Goal: Transaction & Acquisition: Subscribe to service/newsletter

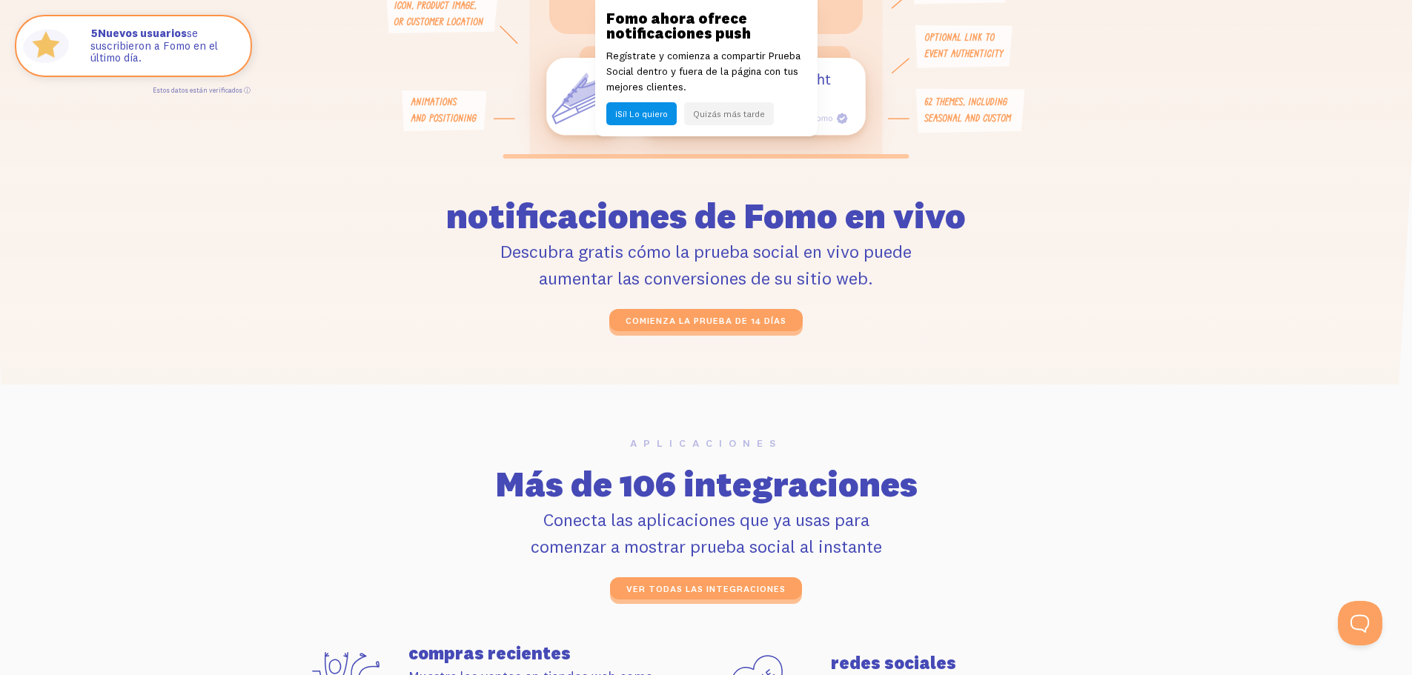
scroll to position [3929, 0]
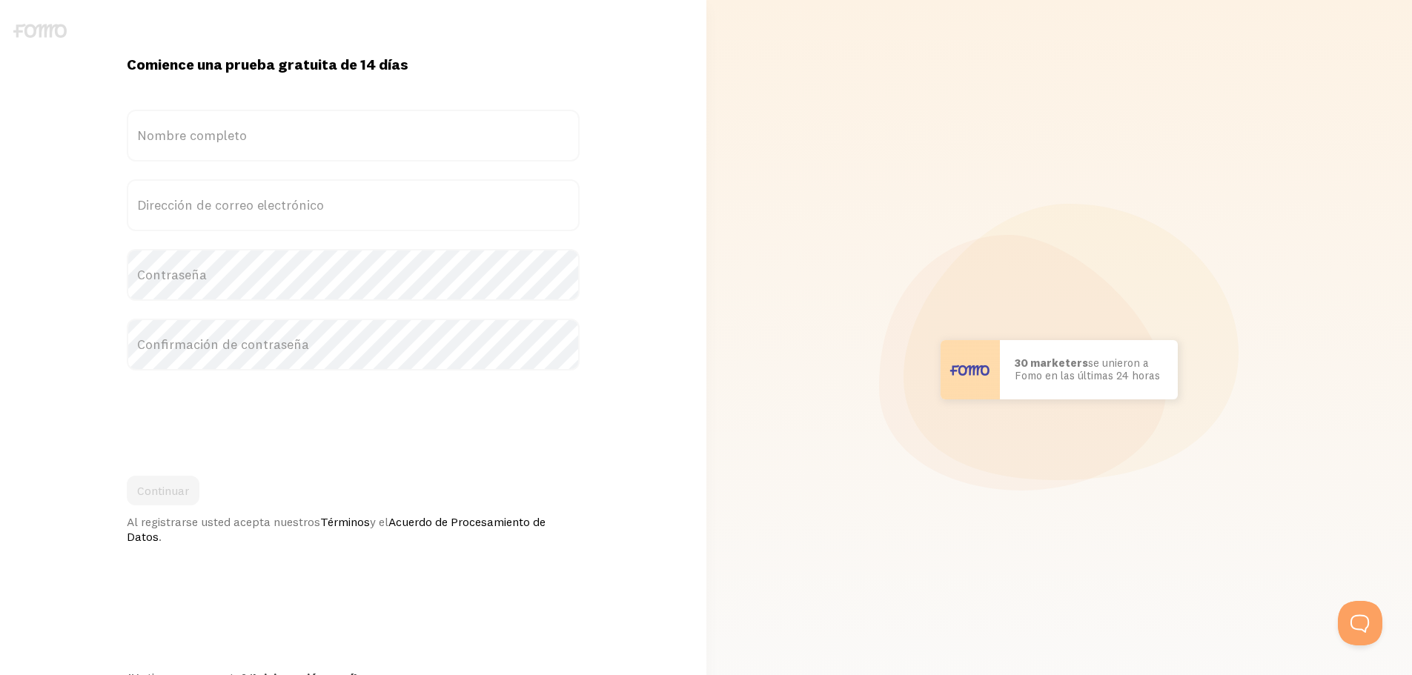
click at [496, 130] on label "Nombre completo" at bounding box center [353, 136] width 453 height 52
click at [496, 130] on input "Nombre completo" at bounding box center [353, 136] width 453 height 52
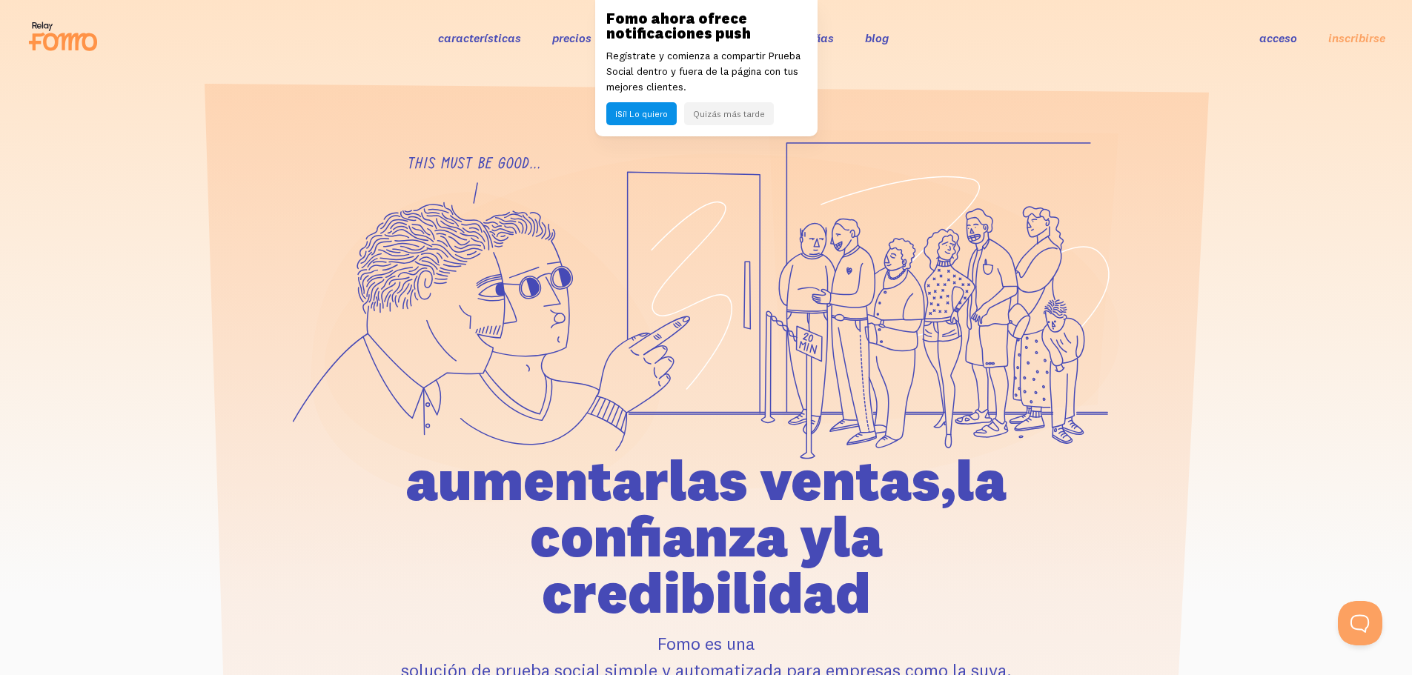
click at [586, 40] on font "precios" at bounding box center [571, 37] width 39 height 15
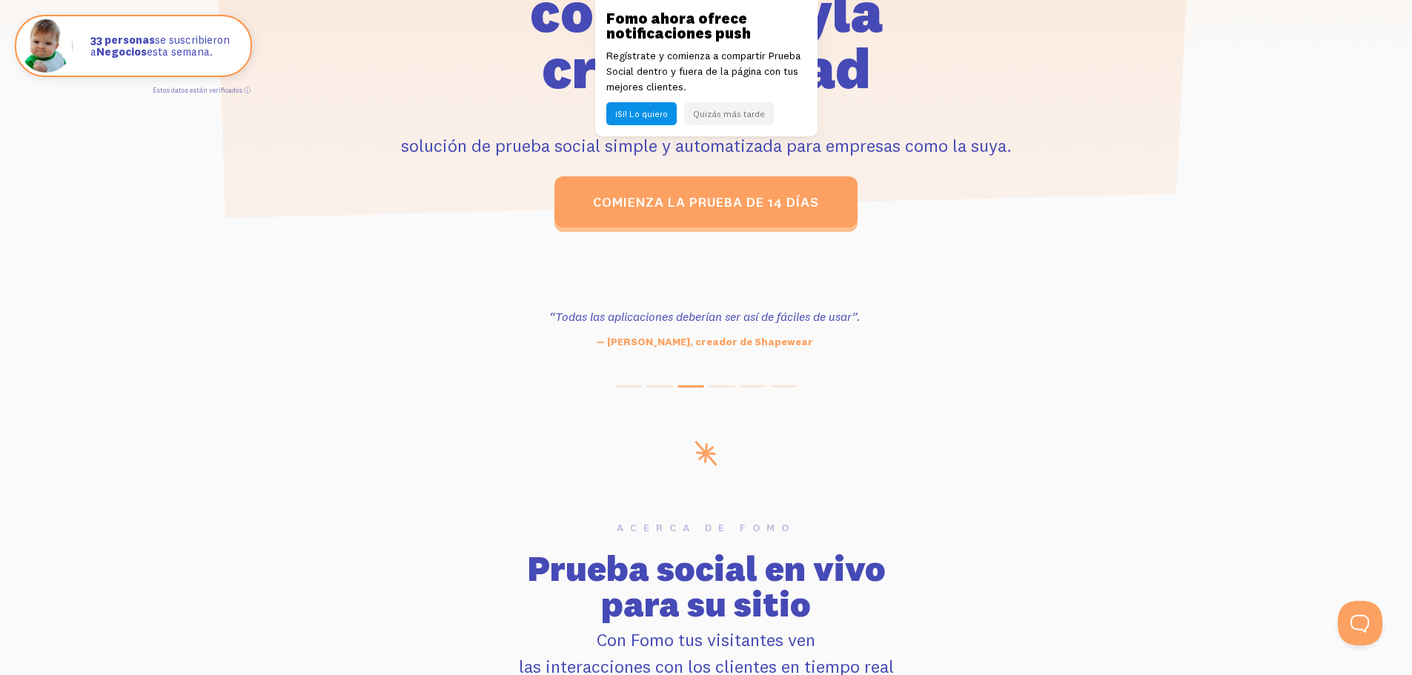
scroll to position [371, 0]
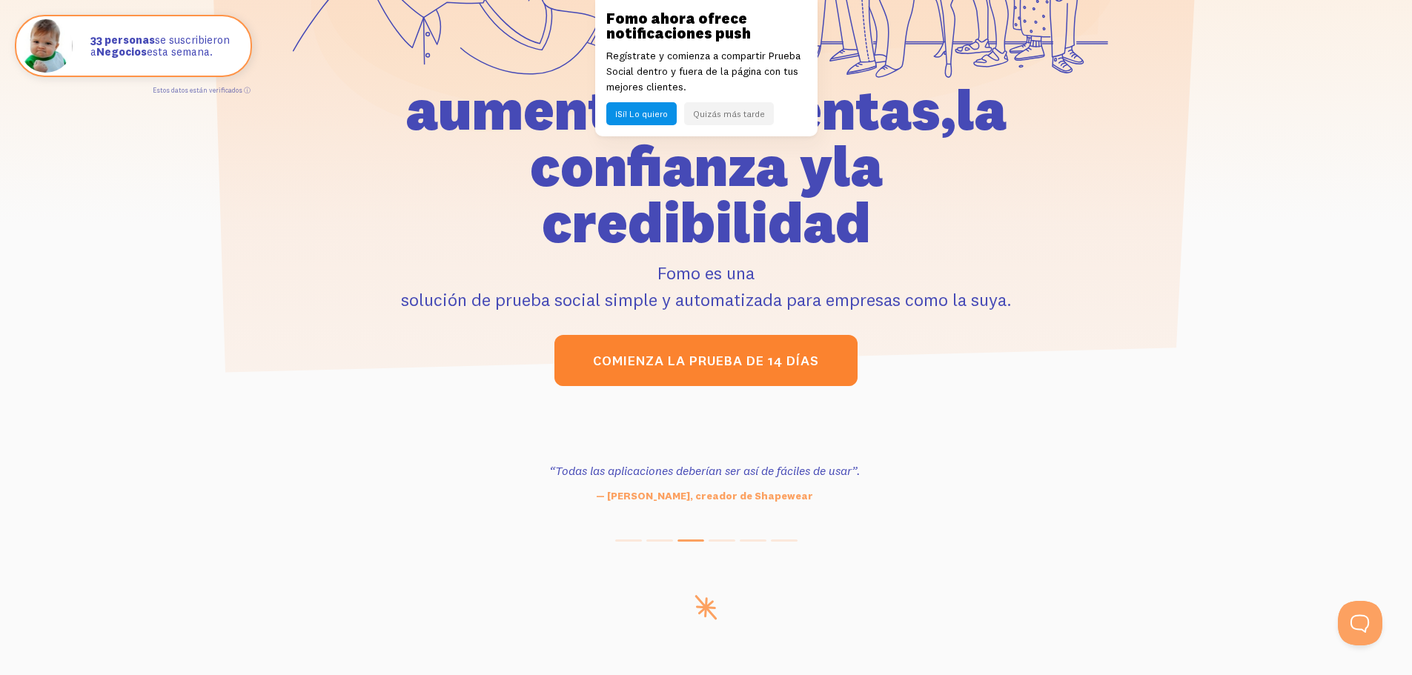
click at [739, 339] on link "Comienza la prueba de 14 días" at bounding box center [706, 360] width 303 height 50
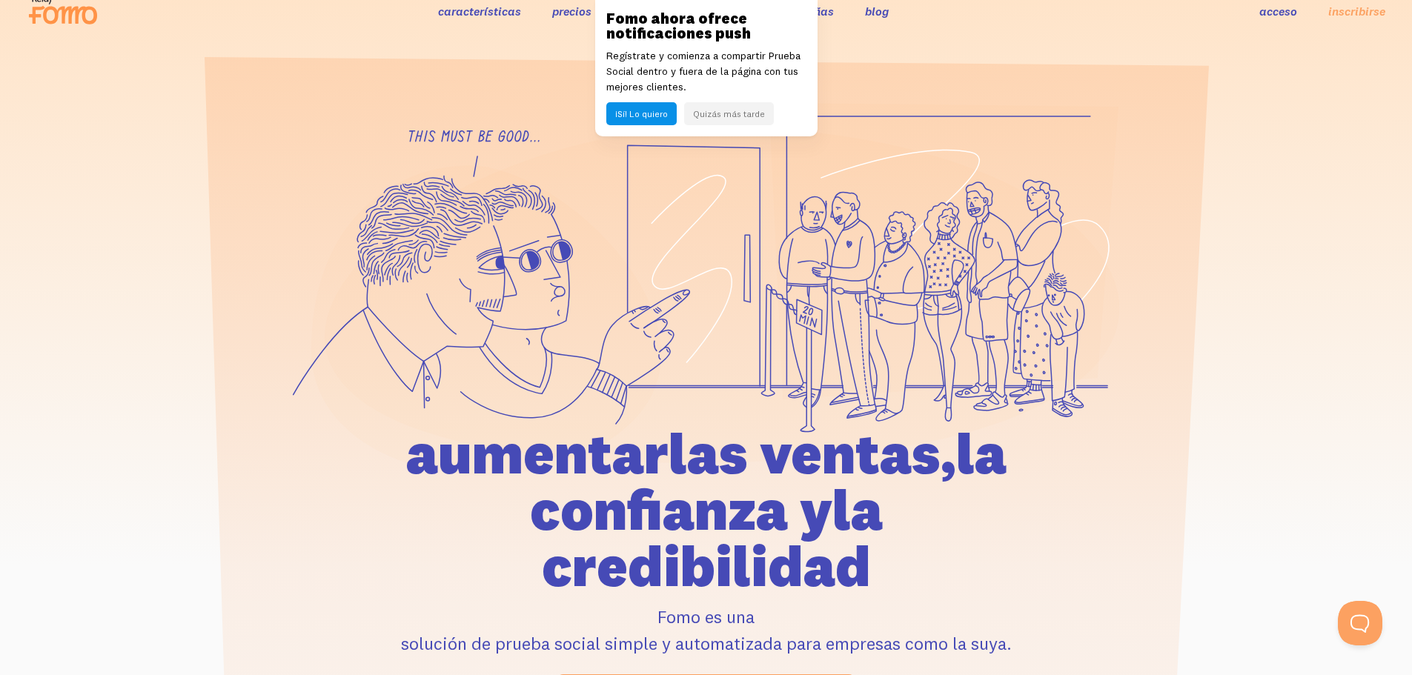
scroll to position [0, 0]
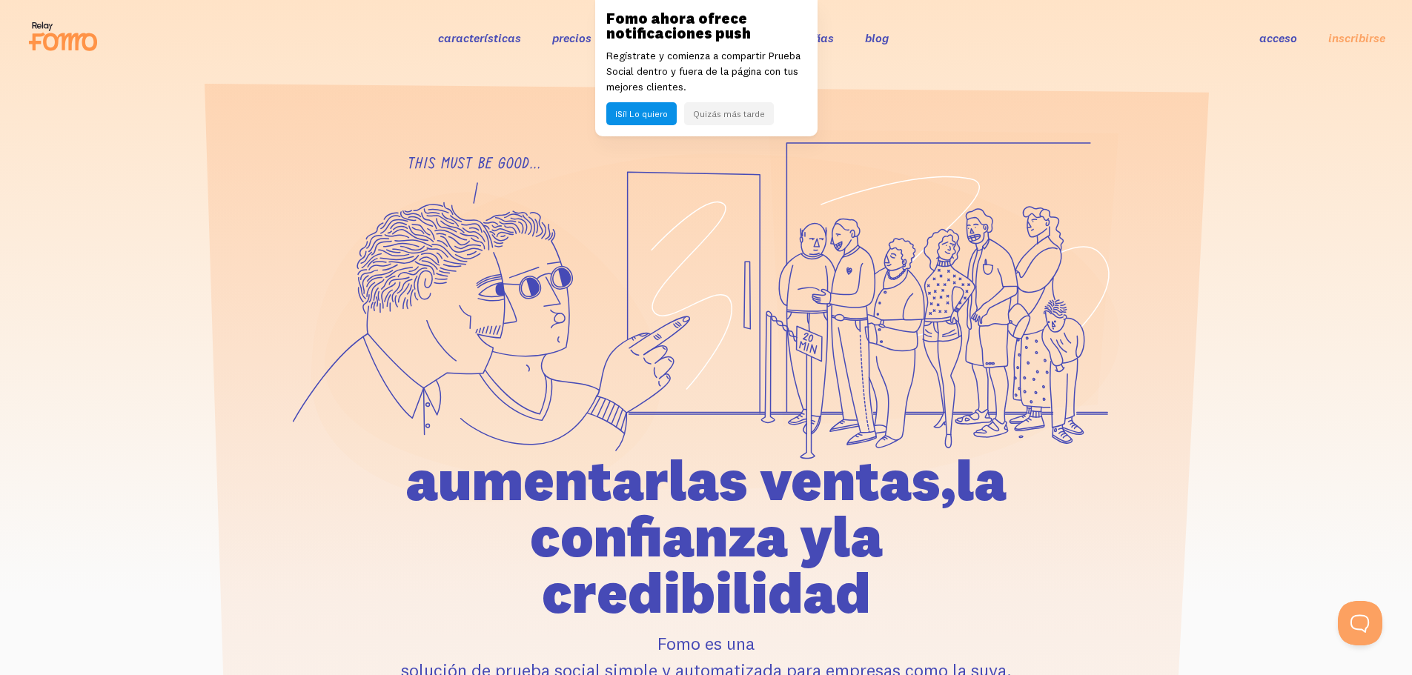
click at [661, 117] on font "¡Sí! Lo quiero" at bounding box center [641, 113] width 53 height 11
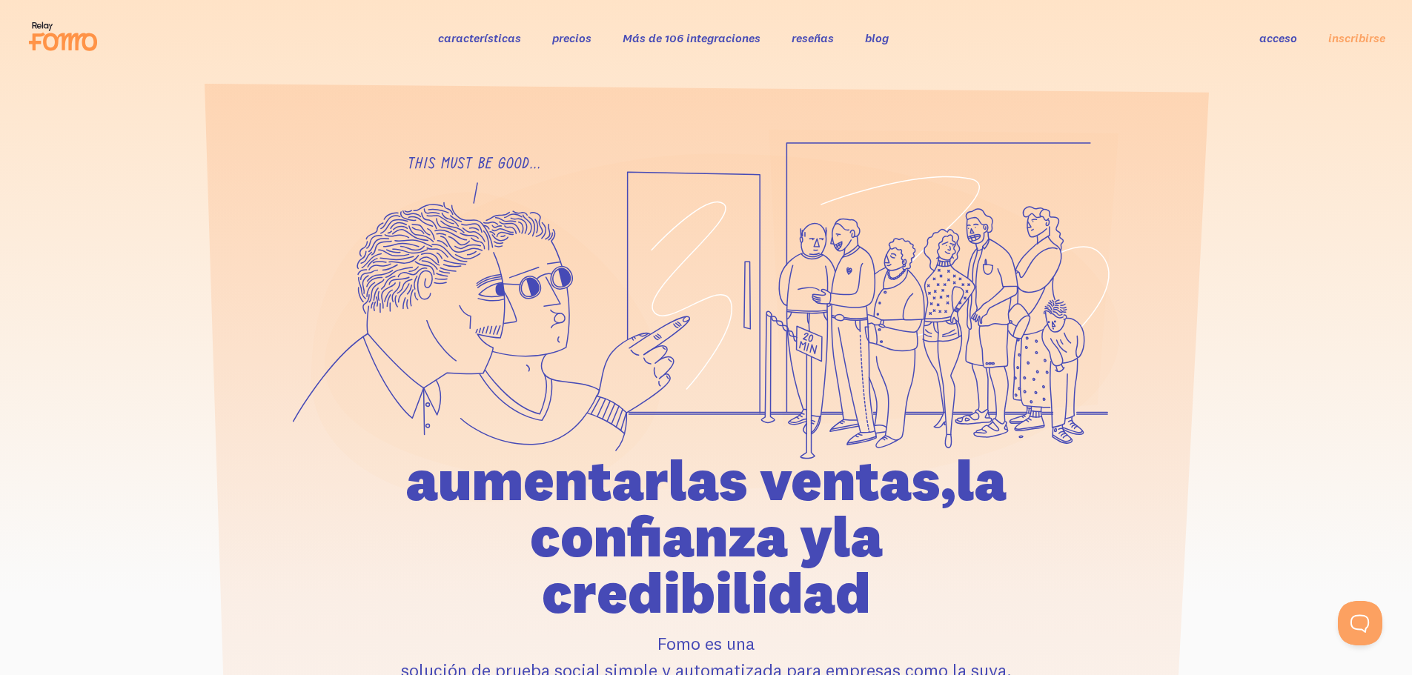
click at [580, 36] on font "precios" at bounding box center [571, 37] width 39 height 15
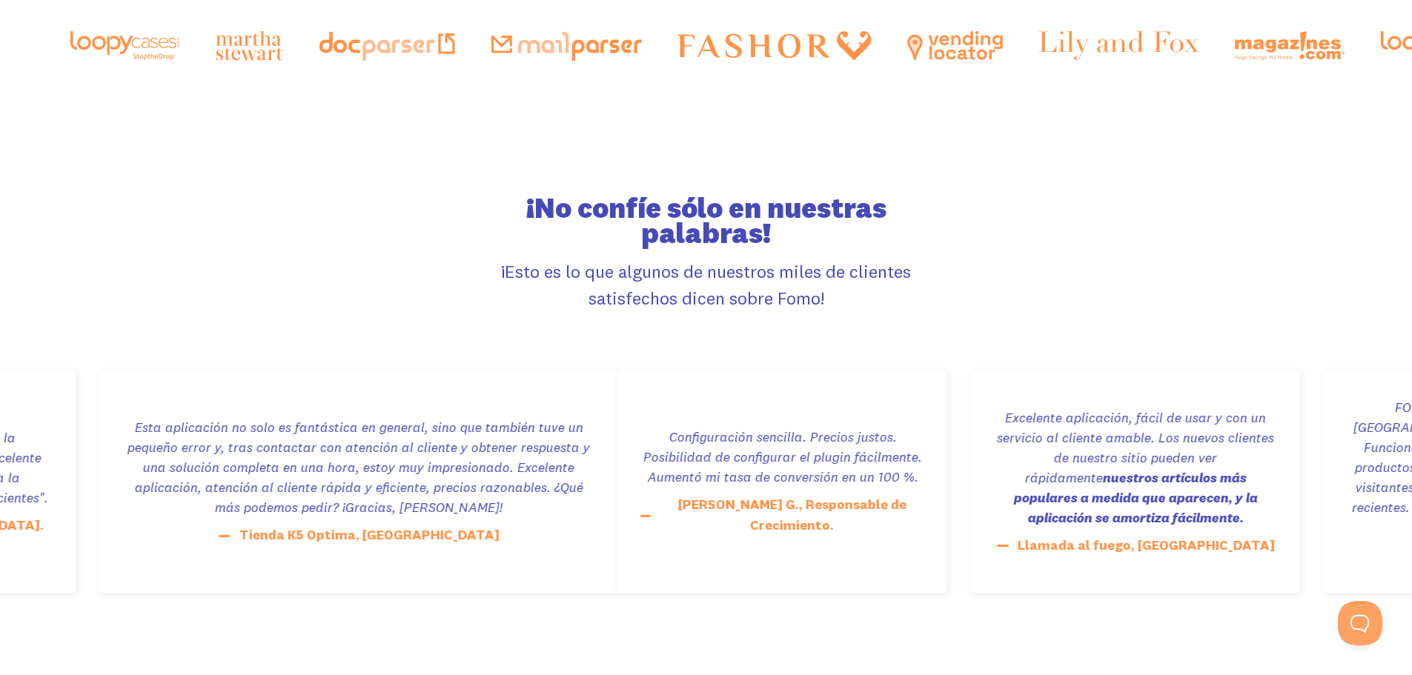
scroll to position [2817, 0]
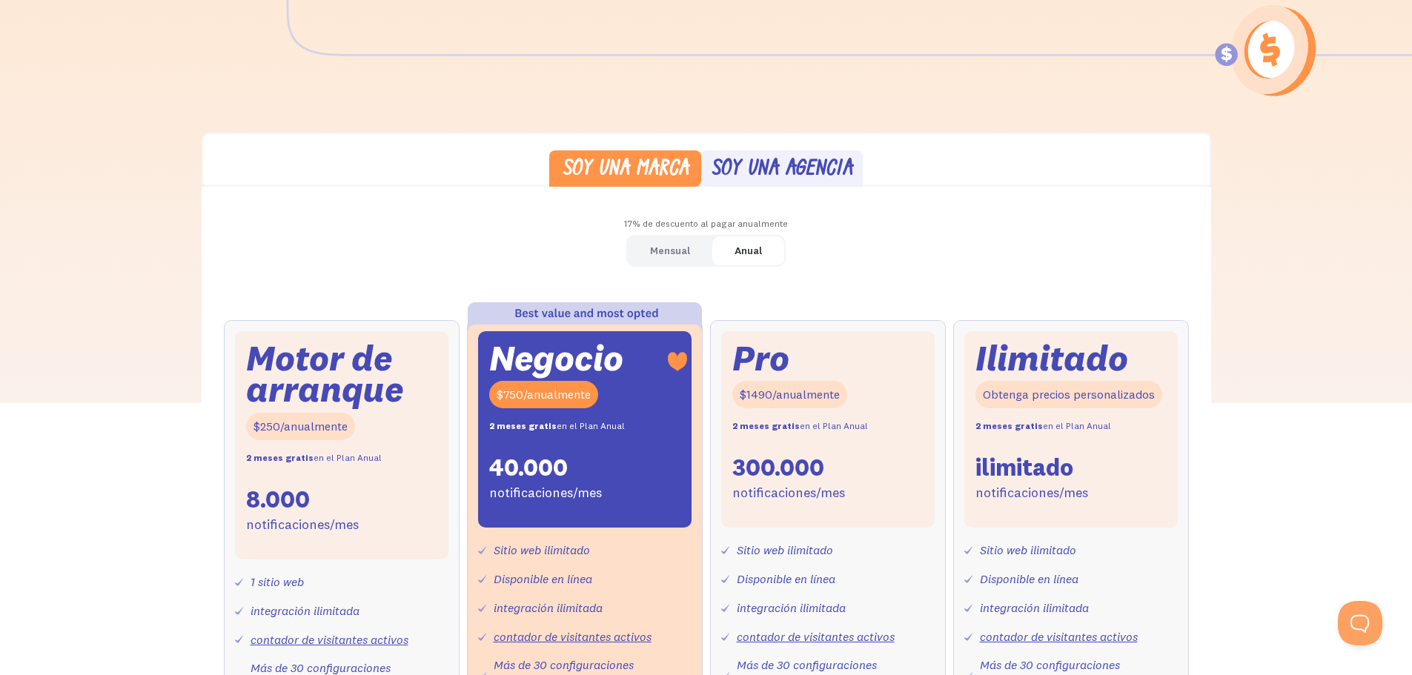
scroll to position [371, 0]
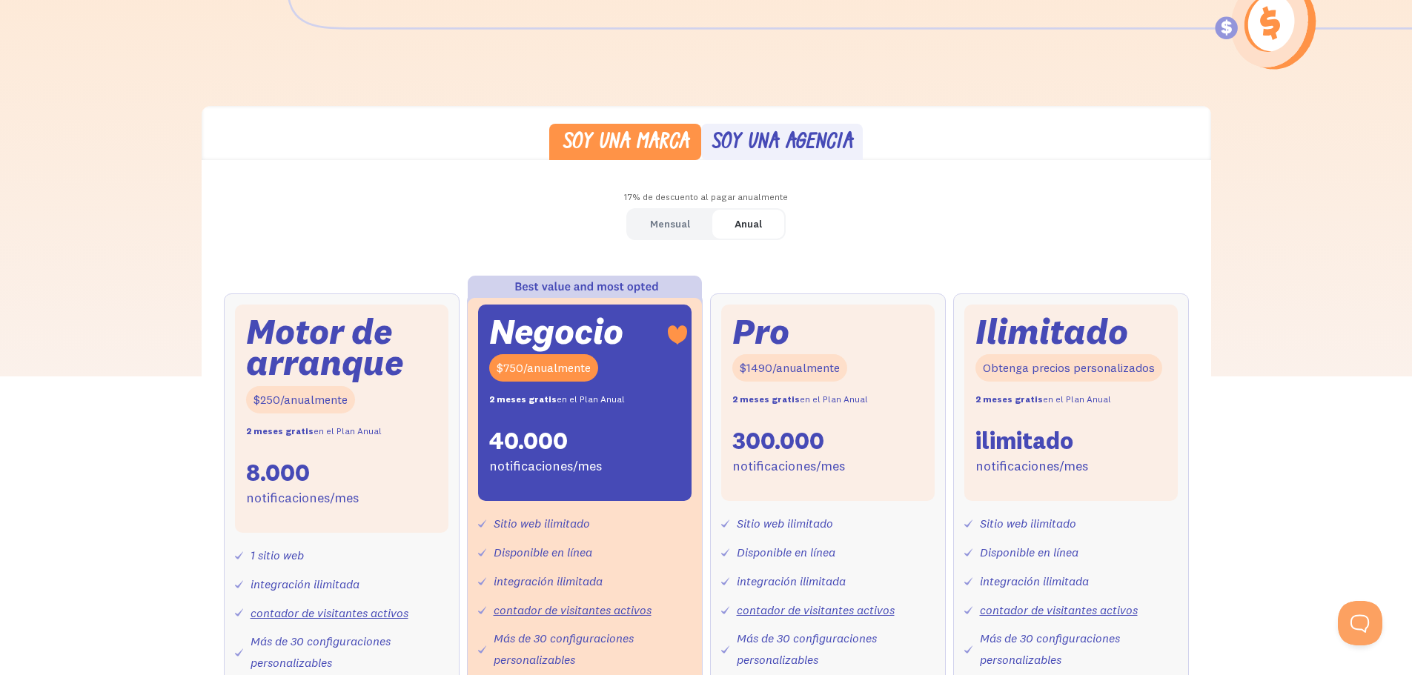
click at [725, 145] on font "Soy una agencia" at bounding box center [782, 142] width 141 height 23
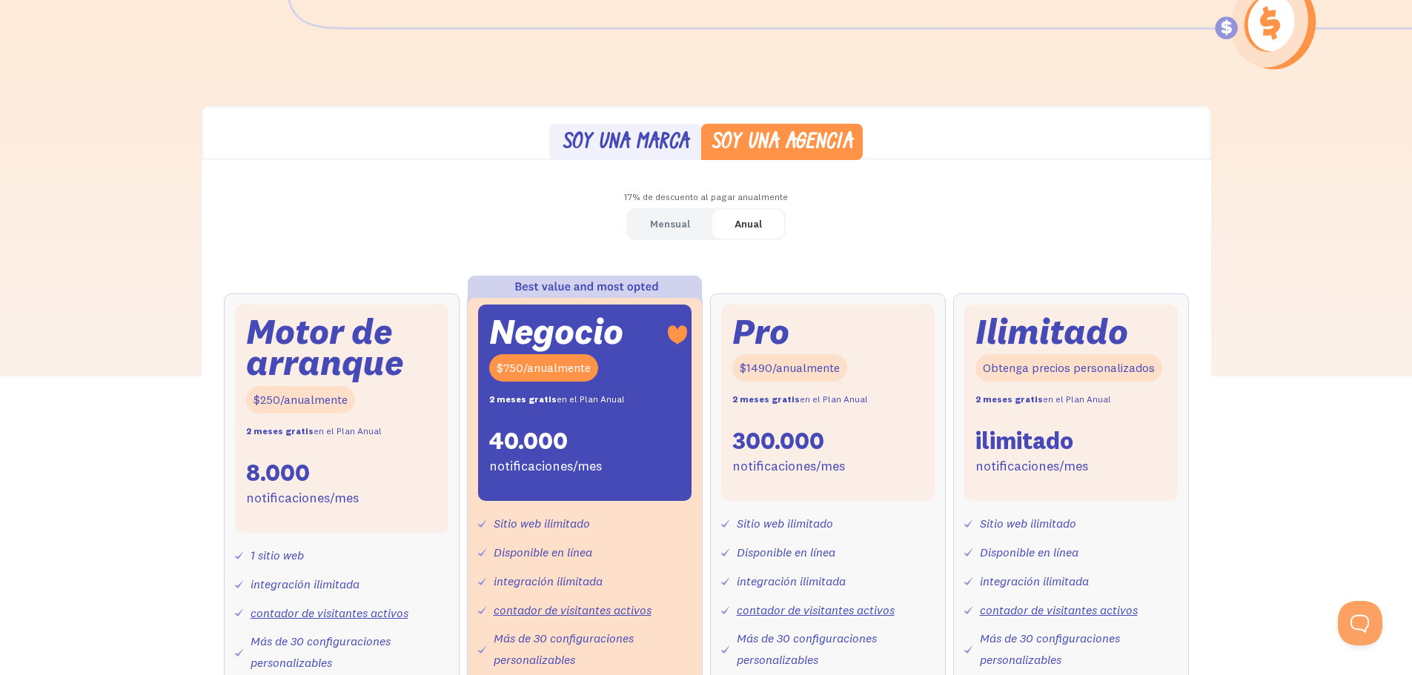
click at [666, 131] on font "Soy una marca" at bounding box center [626, 142] width 126 height 23
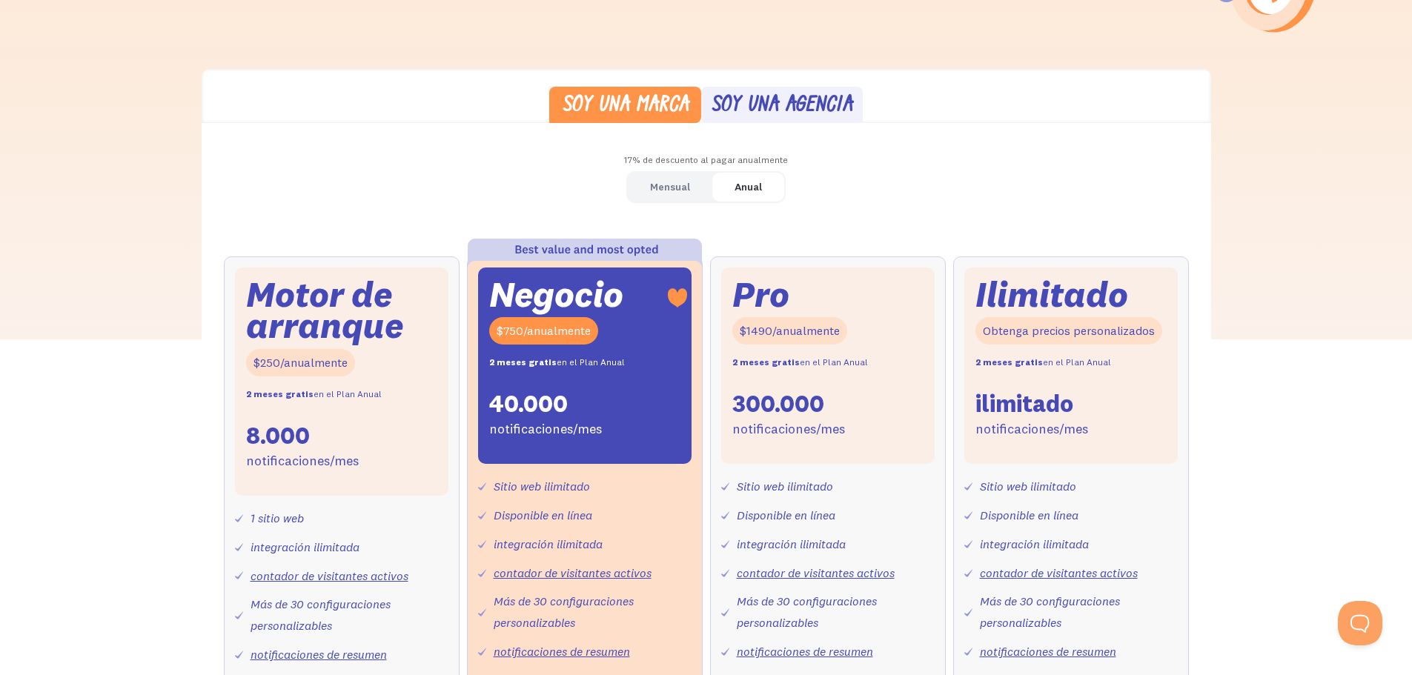
scroll to position [445, 0]
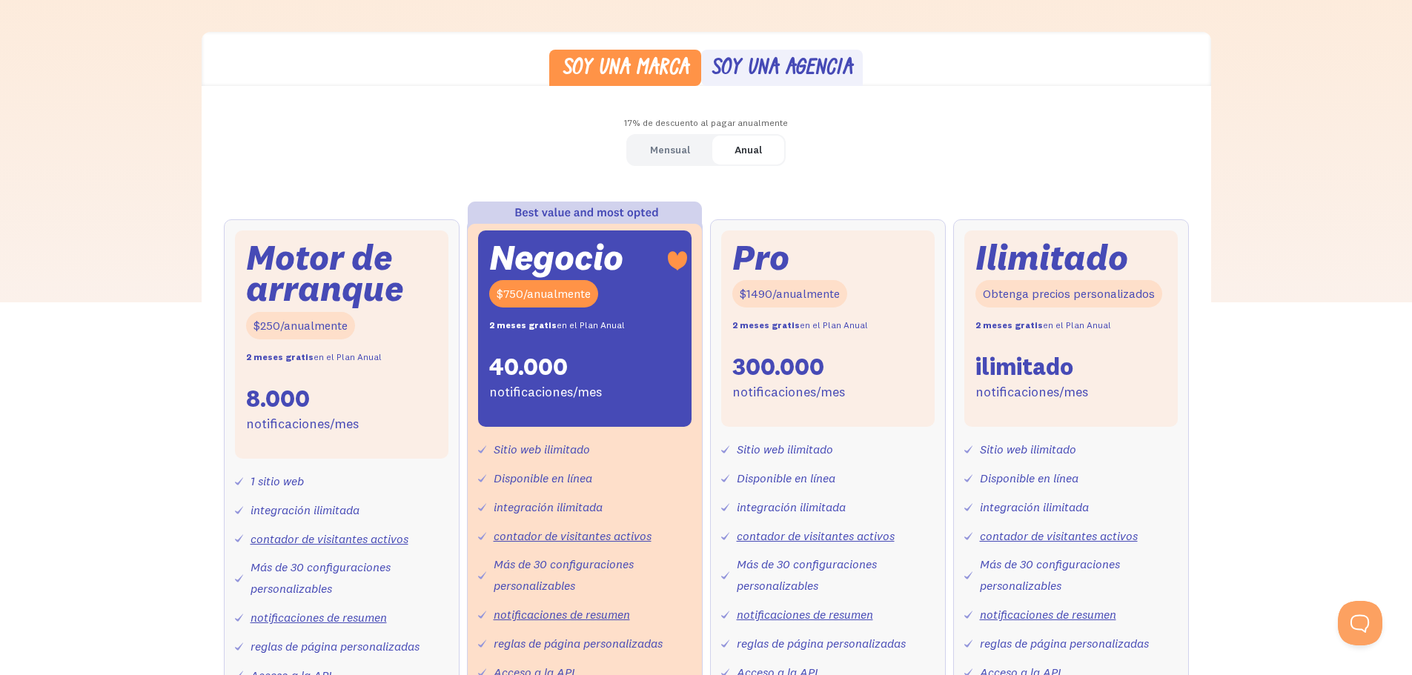
click at [807, 52] on link "Soy una agencia" at bounding box center [782, 68] width 162 height 36
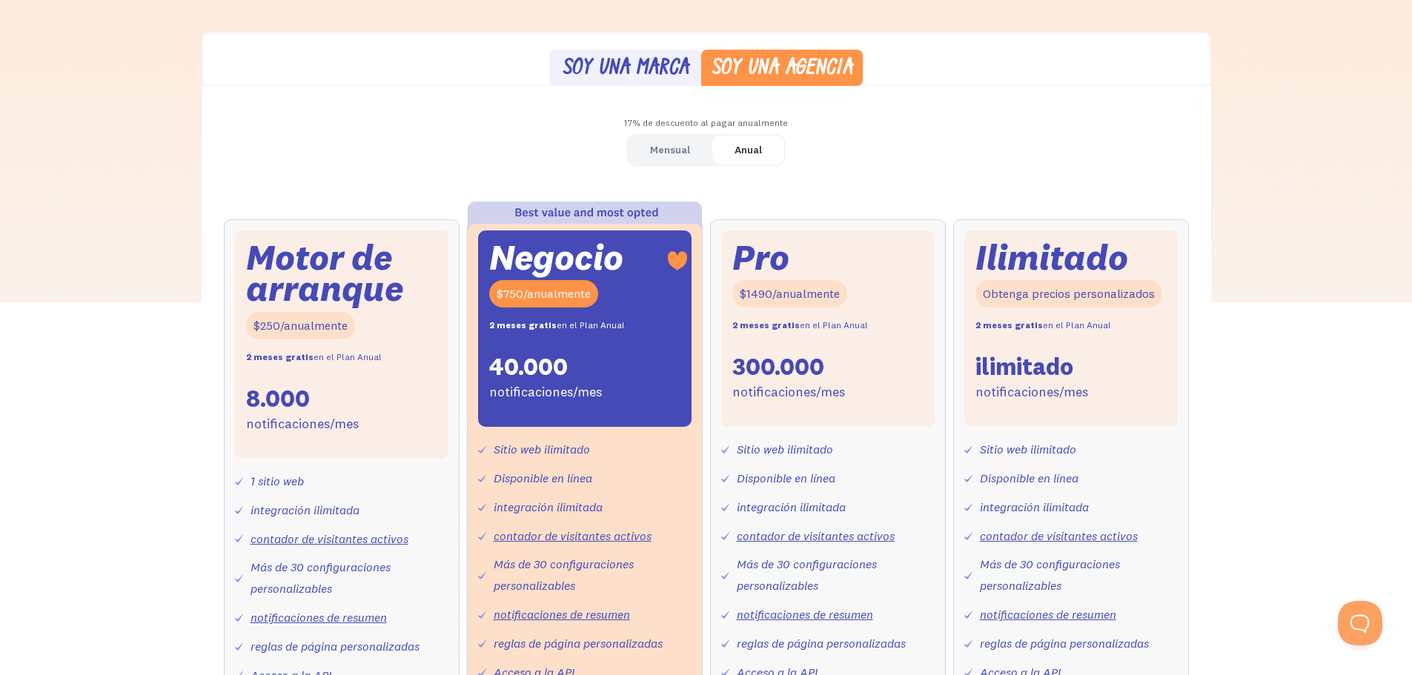
click at [644, 67] on font "Soy una marca" at bounding box center [626, 68] width 126 height 23
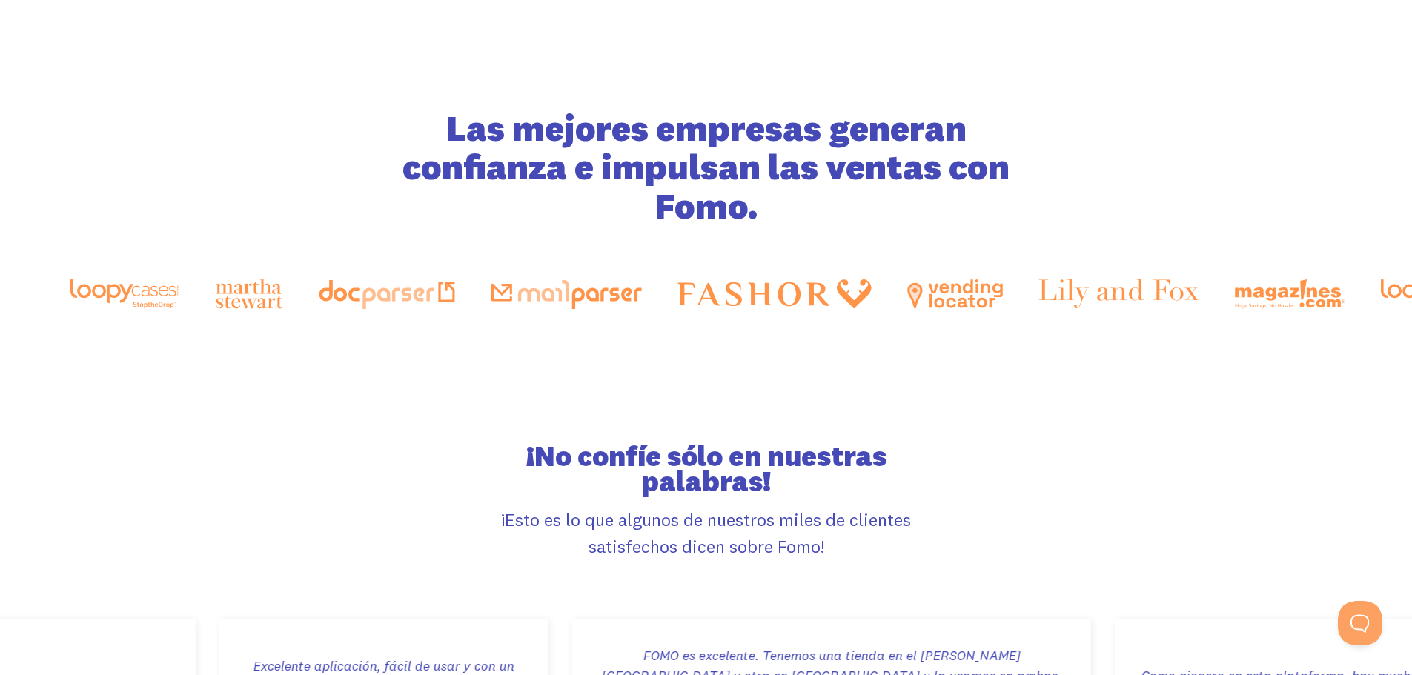
scroll to position [2669, 0]
